Goal: Task Accomplishment & Management: Use online tool/utility

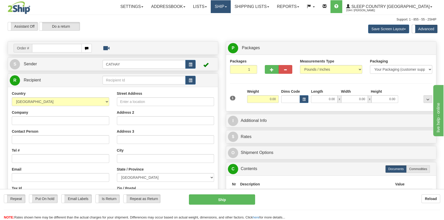
click at [231, 9] on link "Ship" at bounding box center [221, 6] width 20 height 13
click at [226, 24] on span "OnHold / Order Queue" at bounding box center [207, 25] width 36 height 4
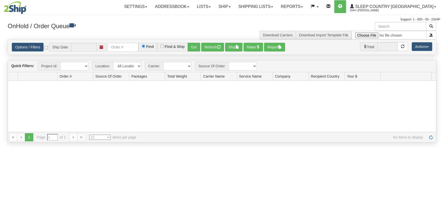
type input "[DATE]"
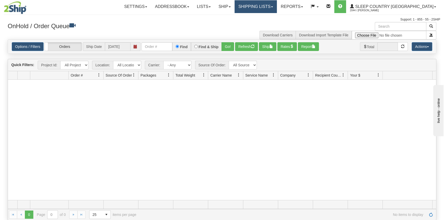
click at [275, 10] on link "Shipping lists" at bounding box center [256, 6] width 42 height 13
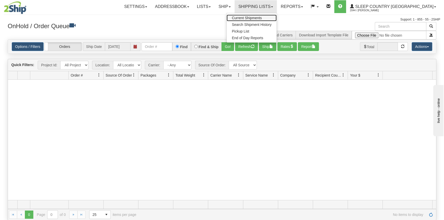
click at [262, 18] on span "Current Shipments" at bounding box center [247, 18] width 30 height 4
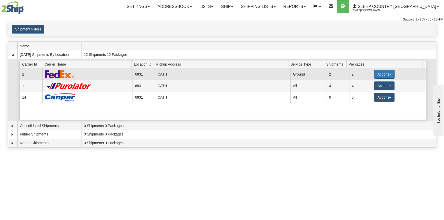
click at [383, 76] on button "Actions" at bounding box center [384, 74] width 21 height 9
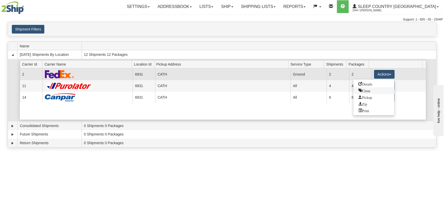
click at [379, 91] on link "Close" at bounding box center [374, 91] width 41 height 7
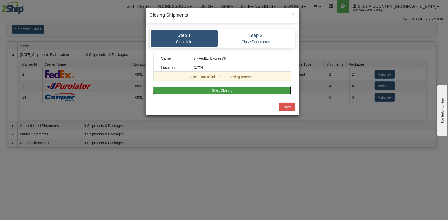
click at [257, 89] on button "Start Closing" at bounding box center [222, 90] width 138 height 9
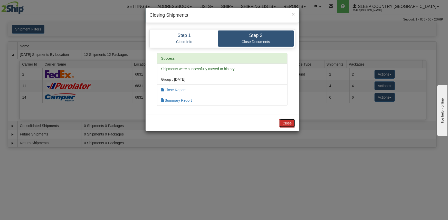
click at [292, 122] on button "Close" at bounding box center [287, 123] width 16 height 9
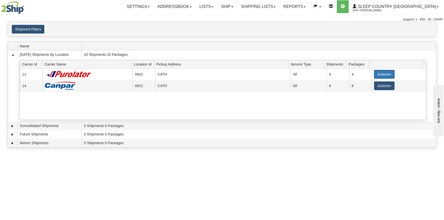
click at [378, 75] on button "Actions" at bounding box center [384, 74] width 21 height 9
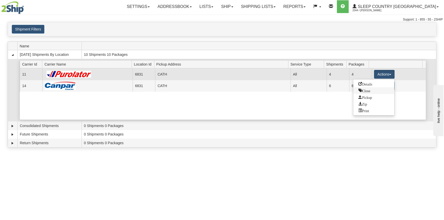
click at [373, 91] on link "Close" at bounding box center [374, 91] width 41 height 7
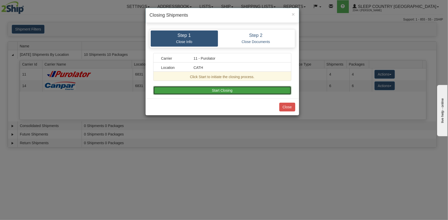
click at [237, 92] on button "Start Closing" at bounding box center [222, 90] width 138 height 9
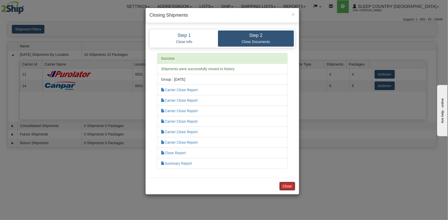
click at [289, 187] on button "Close" at bounding box center [287, 186] width 16 height 9
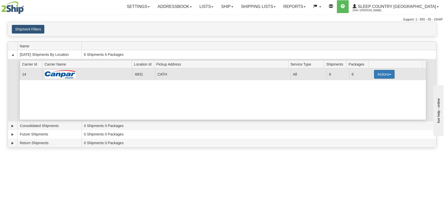
click at [378, 78] on button "Actions" at bounding box center [384, 74] width 21 height 9
click at [376, 91] on link "Close" at bounding box center [374, 91] width 41 height 7
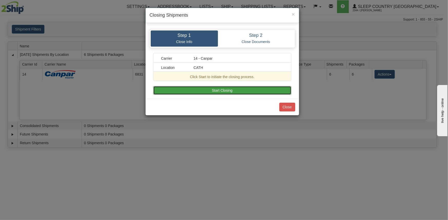
click at [241, 92] on button "Start Closing" at bounding box center [222, 90] width 138 height 9
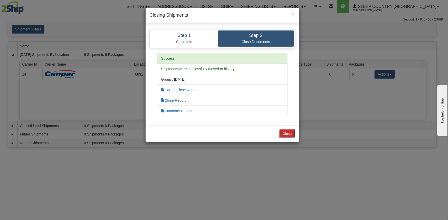
click at [293, 132] on button "Close" at bounding box center [287, 134] width 16 height 9
